Goal: Task Accomplishment & Management: Use online tool/utility

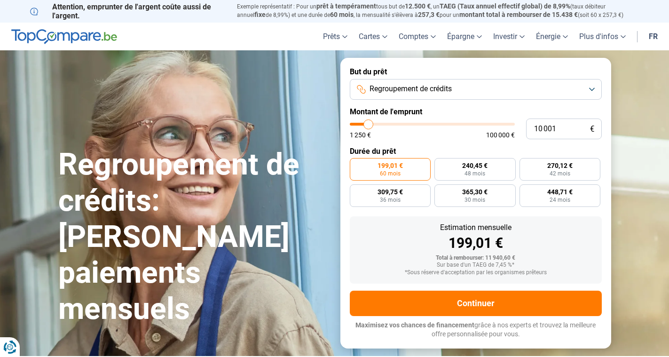
type input "10 250"
type input "10250"
type input "10 500"
type input "10500"
type input "11 500"
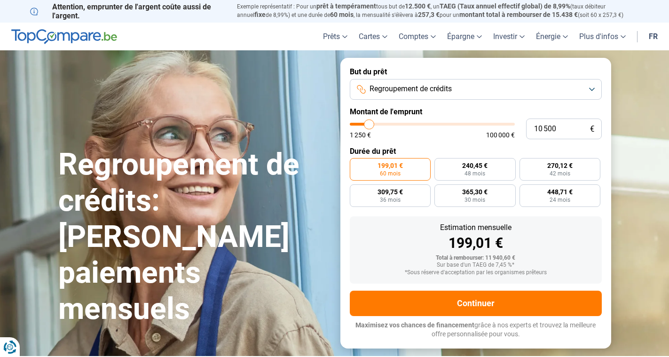
type input "11500"
type input "13 000"
type input "13000"
type input "15 000"
type input "15000"
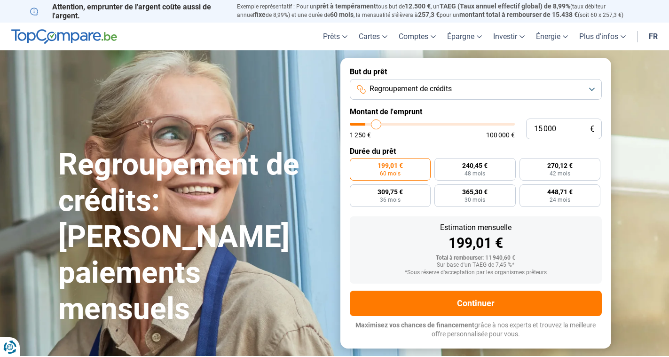
type input "18 000"
type input "18000"
type input "21 500"
type input "21500"
type input "25 250"
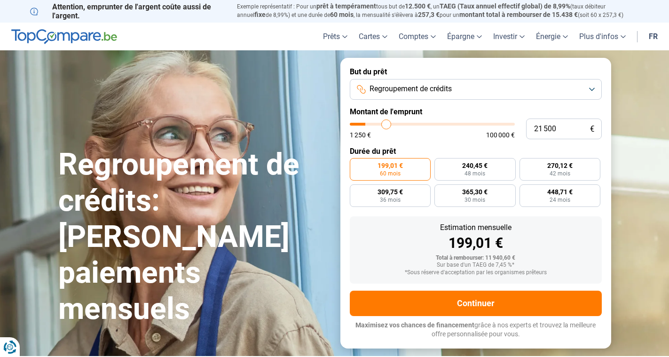
type input "25250"
type input "29 250"
type input "29250"
type input "33 750"
type input "33750"
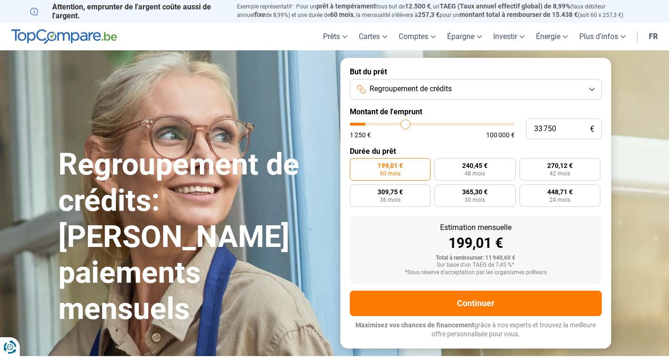
type input "38 250"
type input "38250"
type input "42 250"
type input "42250"
type input "45 750"
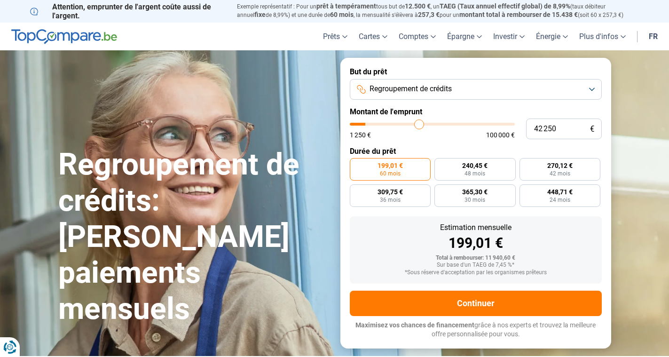
type input "45750"
type input "48 750"
type input "48750"
type input "51 000"
type input "51000"
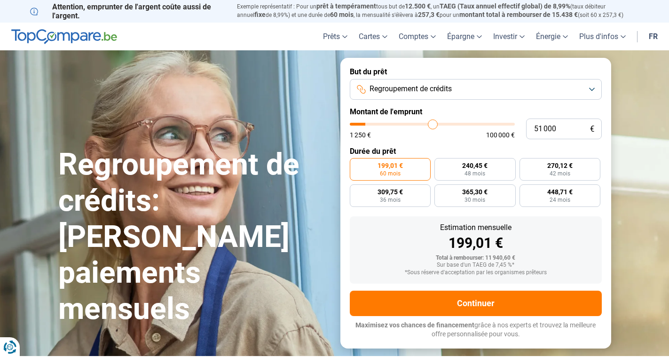
type input "52 500"
type input "52500"
type input "54 250"
type input "54250"
type input "55 500"
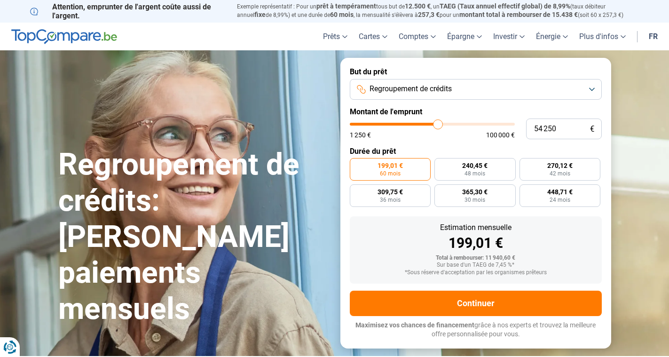
type input "55500"
type input "57 000"
type input "57000"
type input "58 250"
type input "58250"
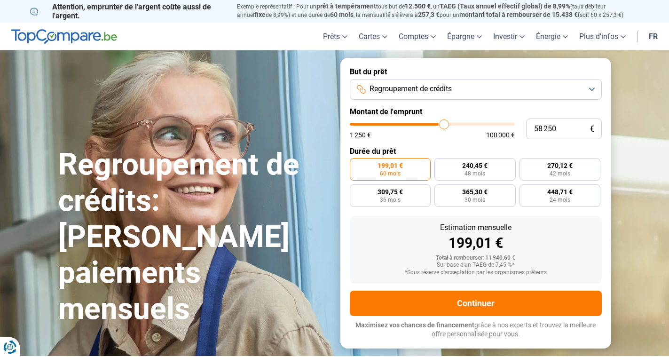
type input "59 500"
type input "59500"
type input "61 500"
type input "61500"
type input "63 250"
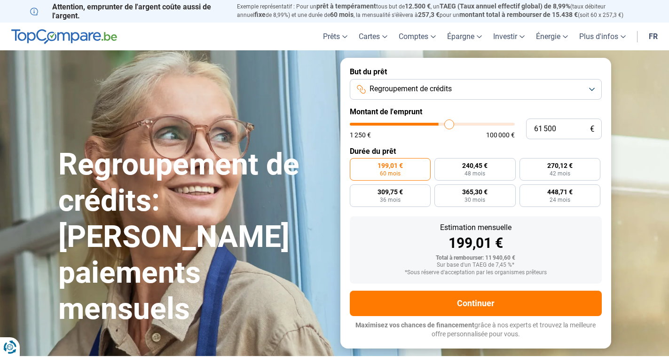
type input "63250"
type input "65 000"
type input "65000"
type input "66 500"
type input "66500"
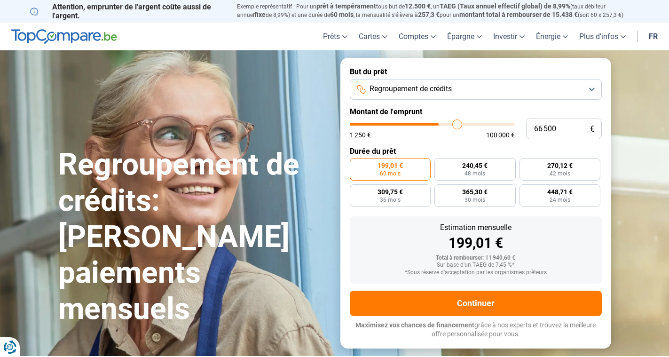
type input "68 750"
type input "68750"
type input "70 750"
type input "70750"
type input "73 500"
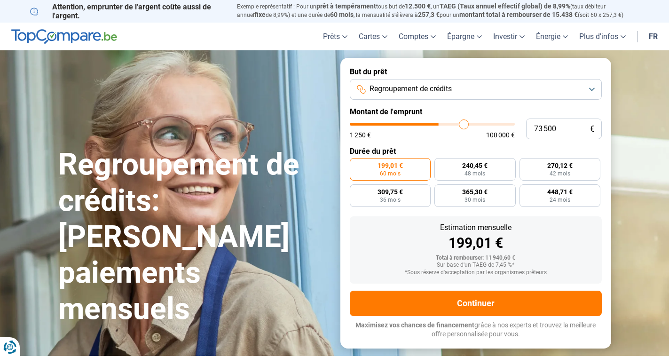
type input "73500"
type input "76 250"
type input "76250"
type input "79 250"
type input "79250"
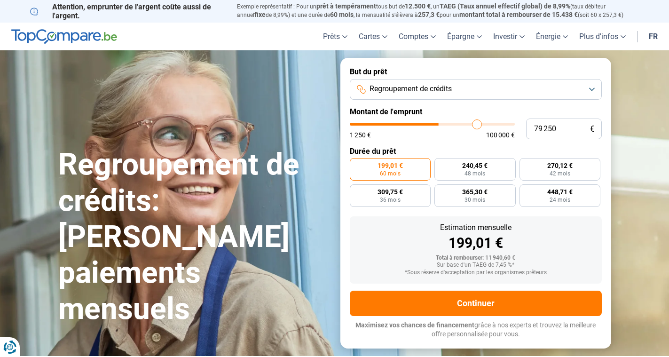
type input "82 250"
type input "82250"
type input "85 250"
type input "85250"
type input "88 000"
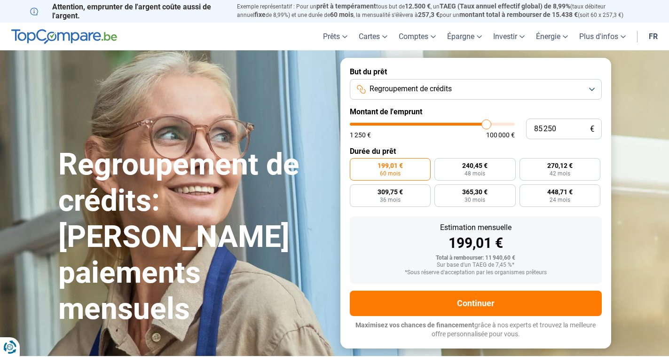
type input "88000"
type input "89 750"
type input "89750"
type input "91 000"
type input "91000"
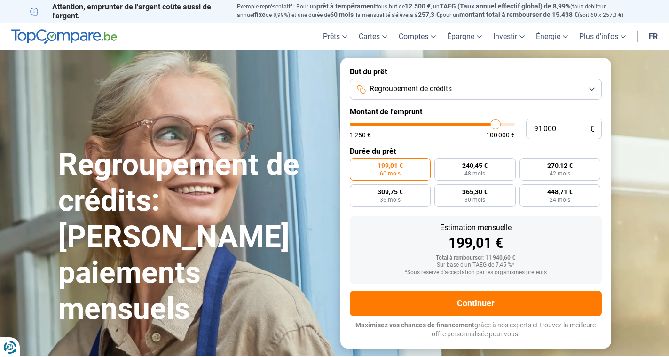
type input "91 500"
type input "91500"
type input "91 750"
type input "91750"
type input "92 000"
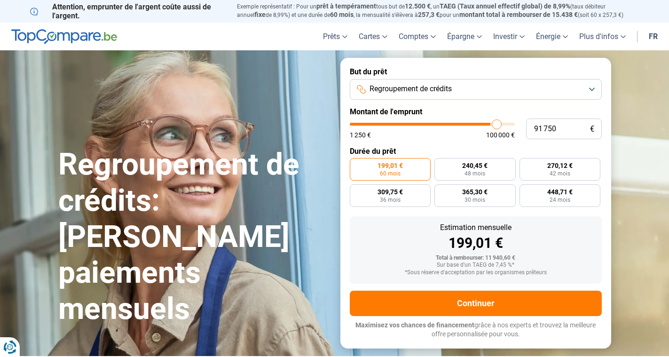
type input "92000"
type input "92 500"
type input "92500"
type input "92 000"
type input "92000"
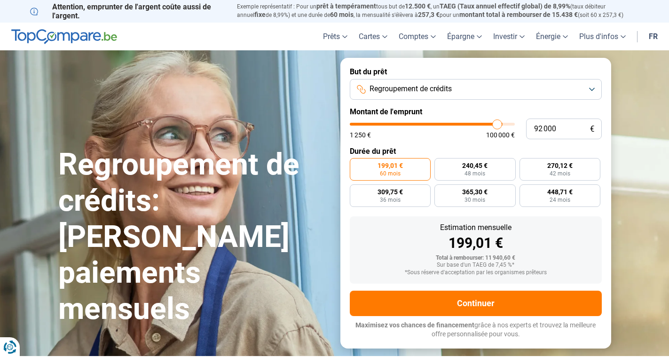
type input "91 750"
type input "91750"
type input "91 500"
type input "91500"
type input "91 250"
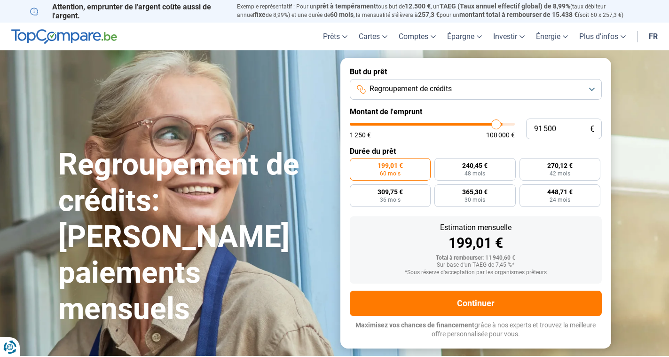
type input "91250"
type input "90 750"
type input "90750"
type input "90 500"
type input "90500"
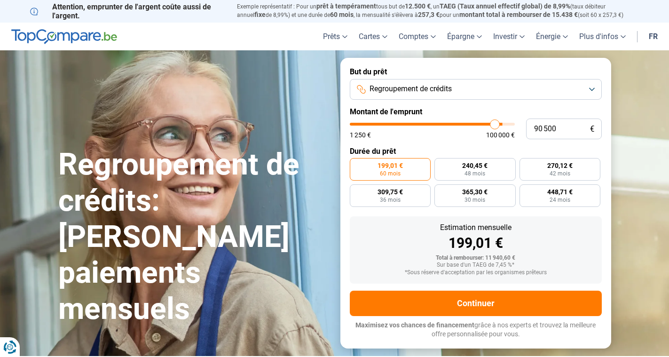
type input "90 000"
drag, startPoint x: 369, startPoint y: 124, endPoint x: 494, endPoint y: 131, distance: 125.3
type input "90000"
click at [494, 131] on div "1 250 € 100 000 €" at bounding box center [432, 131] width 165 height 16
radio input "false"
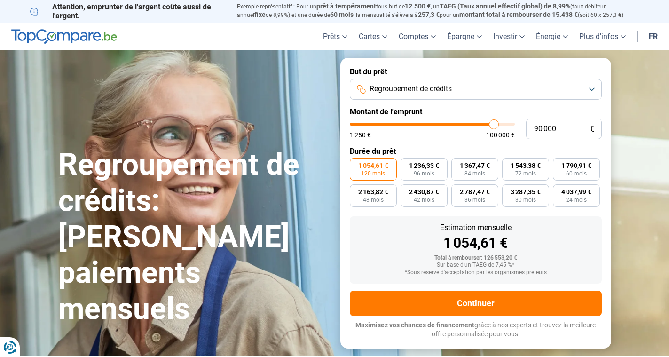
type input "89 750"
type input "89750"
type input "90 250"
type input "90250"
type input "91 750"
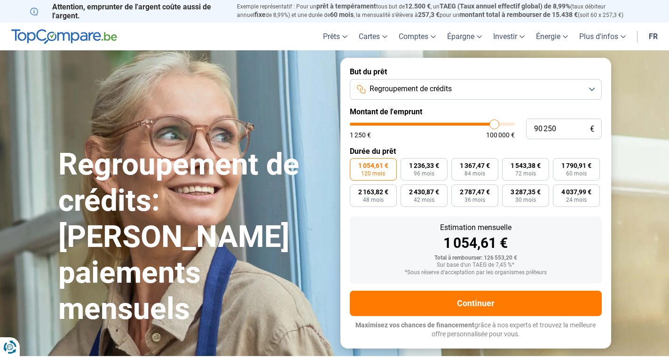
type input "91750"
type input "94 000"
type input "94000"
type input "96 250"
type input "96250"
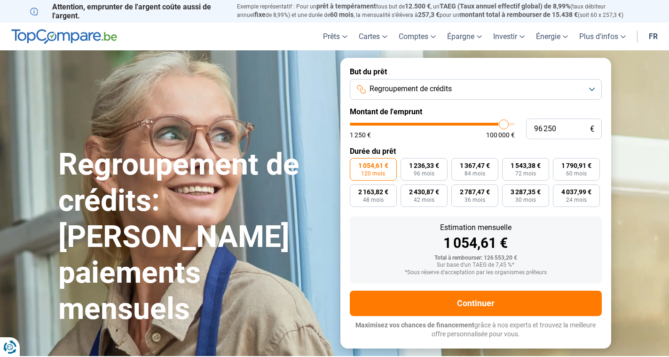
type input "98 750"
type input "98750"
type input "100 000"
drag, startPoint x: 493, startPoint y: 128, endPoint x: 531, endPoint y: 130, distance: 37.2
type input "100000"
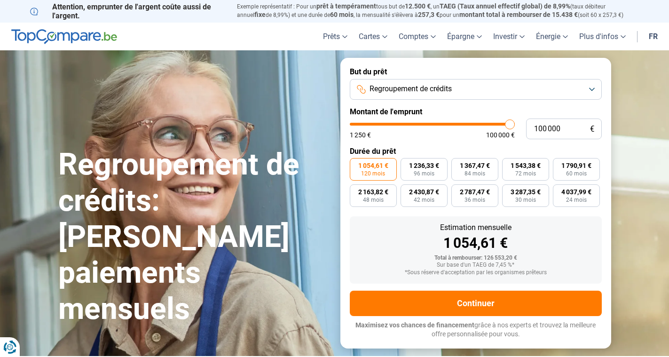
click at [531, 130] on div "100 000 € 1 250 € 100 000 €" at bounding box center [476, 129] width 252 height 21
